Goal: Go to known website: Access a specific website the user already knows

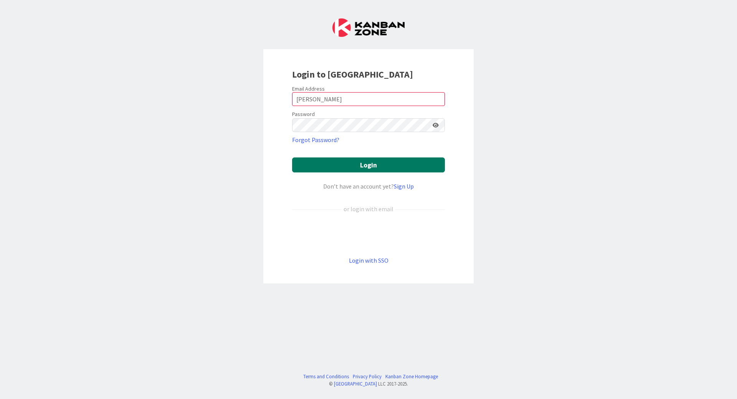
click at [346, 166] on button "Login" at bounding box center [368, 164] width 153 height 15
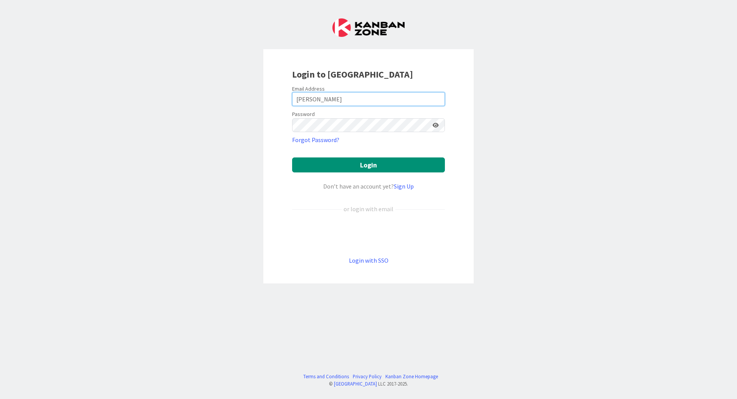
drag, startPoint x: 342, startPoint y: 100, endPoint x: 220, endPoint y: 94, distance: 121.5
click at [220, 94] on div "Login to [GEOGRAPHIC_DATA] Email Address [PERSON_NAME] Password Forgot Password…" at bounding box center [368, 199] width 737 height 399
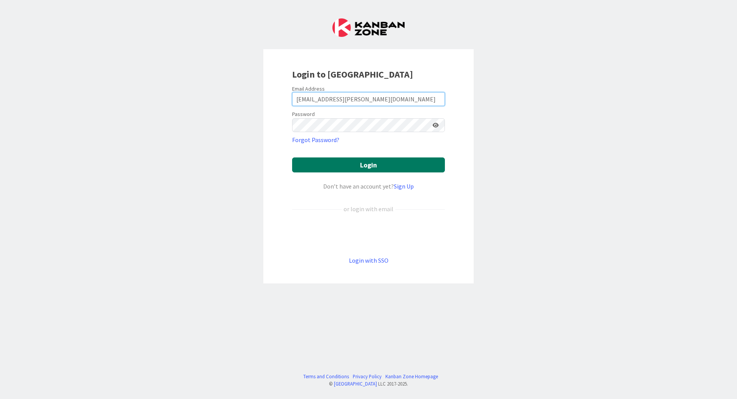
type input "[EMAIL_ADDRESS][PERSON_NAME][DOMAIN_NAME]"
click at [353, 159] on button "Login" at bounding box center [368, 164] width 153 height 15
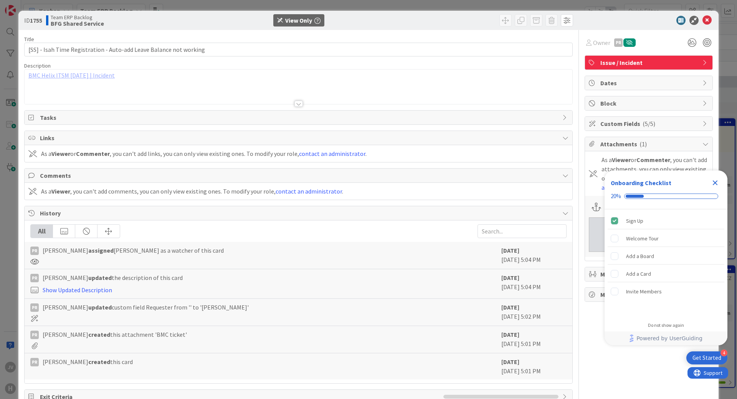
click at [717, 182] on icon "Close Checklist" at bounding box center [715, 182] width 9 height 9
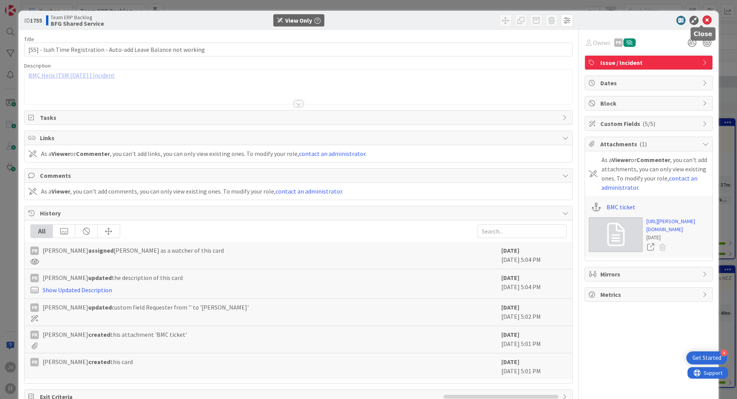
click at [703, 18] on icon at bounding box center [707, 20] width 9 height 9
